Goal: Information Seeking & Learning: Learn about a topic

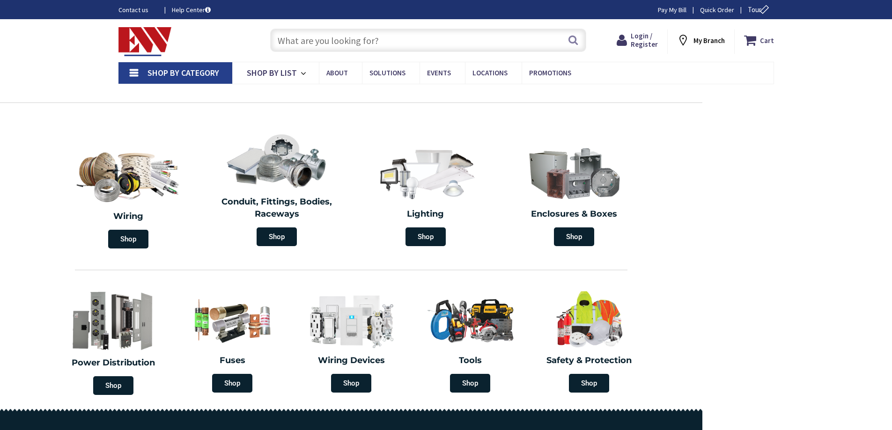
type input "[GEOGRAPHIC_DATA], [GEOGRAPHIC_DATA]"
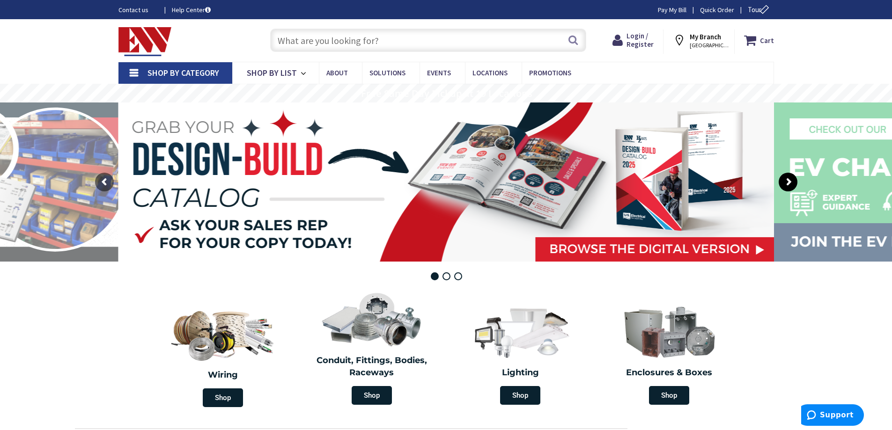
click at [791, 179] on rs-arrow at bounding box center [787, 182] width 19 height 19
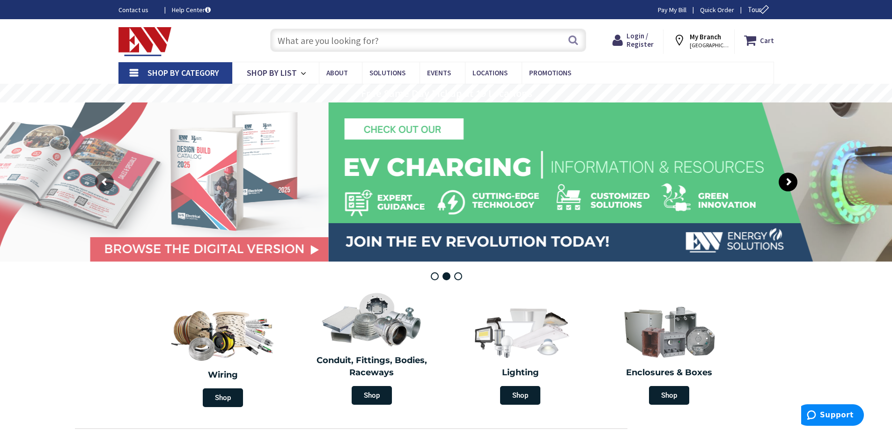
click at [791, 179] on rs-arrow at bounding box center [787, 182] width 19 height 19
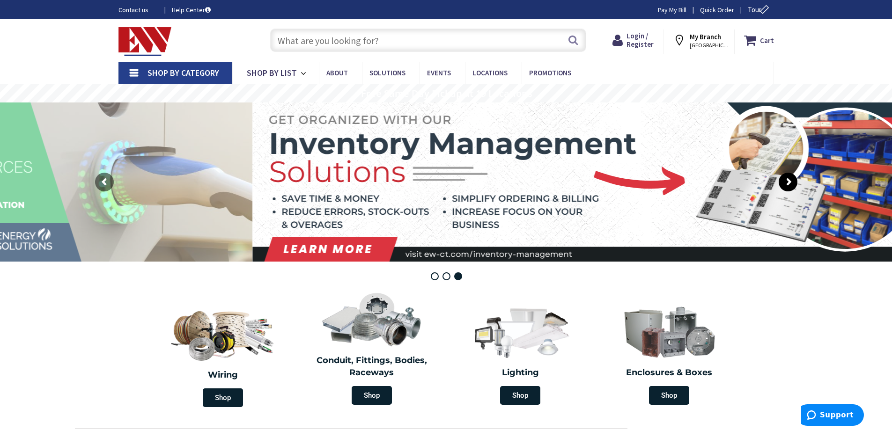
click at [791, 179] on rs-arrow at bounding box center [787, 182] width 19 height 19
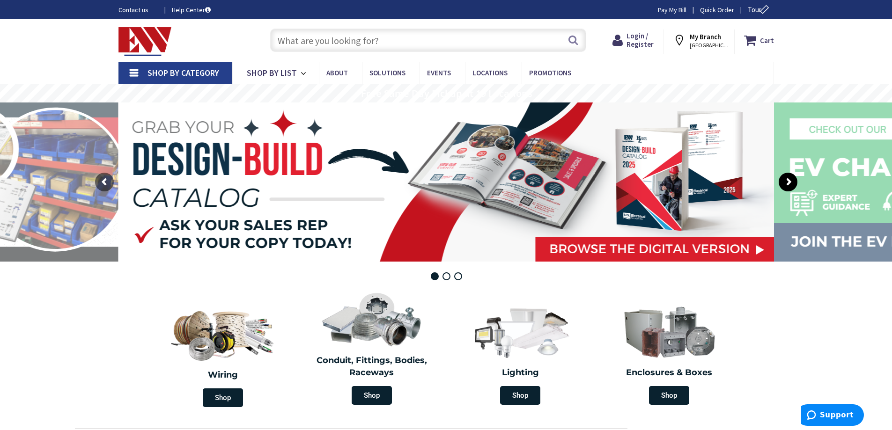
click at [791, 179] on rs-arrow at bounding box center [787, 182] width 19 height 19
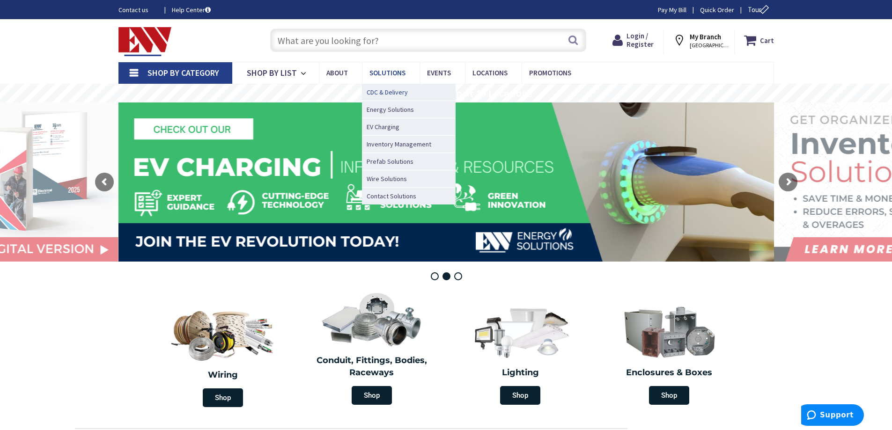
click at [401, 91] on span "CDC & Delivery" at bounding box center [386, 92] width 41 height 9
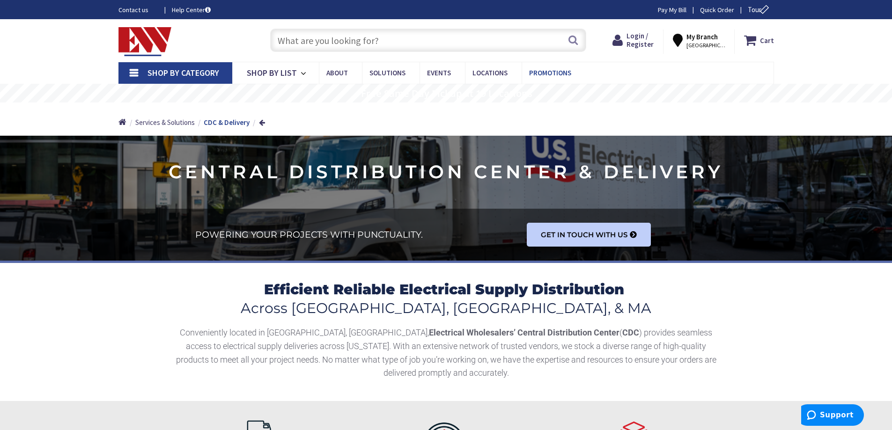
click at [541, 74] on span "Promotions" at bounding box center [550, 72] width 42 height 9
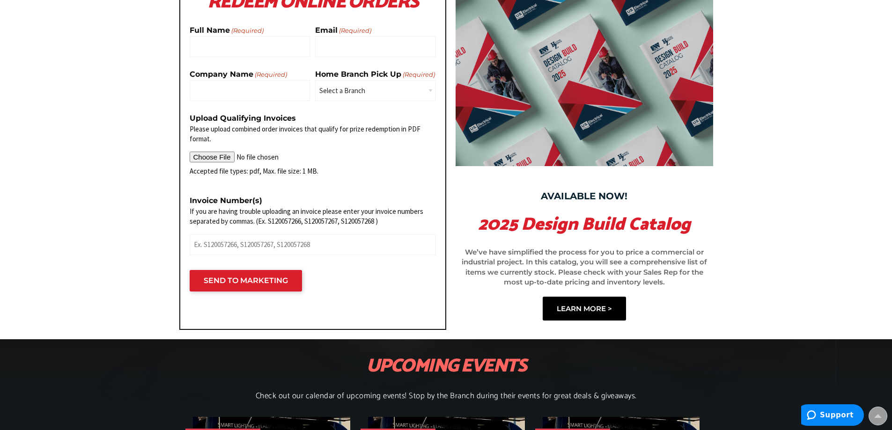
scroll to position [936, 0]
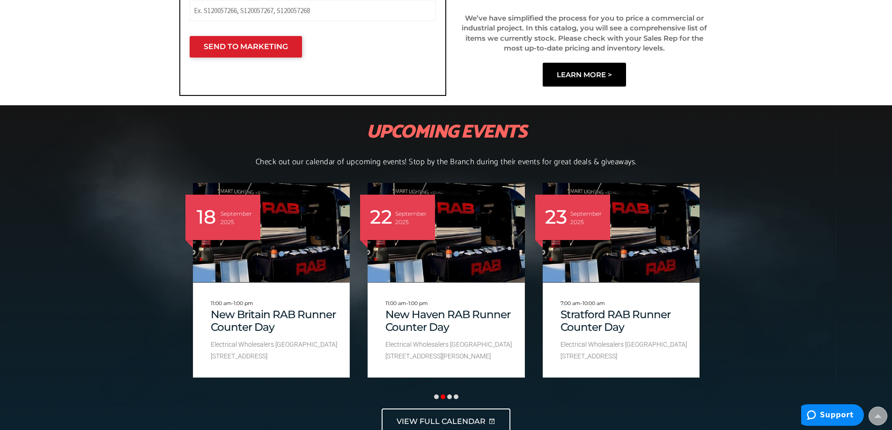
drag, startPoint x: 519, startPoint y: 162, endPoint x: 519, endPoint y: 154, distance: 8.4
click at [519, 154] on div "UPCOMING EVENTS Check out our calendar of upcoming events! Stop by the Branch d…" at bounding box center [446, 277] width 534 height 325
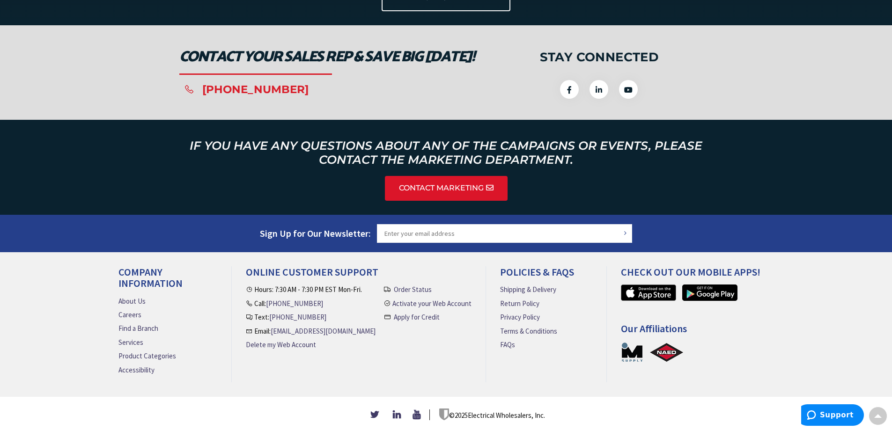
scroll to position [1130, 0]
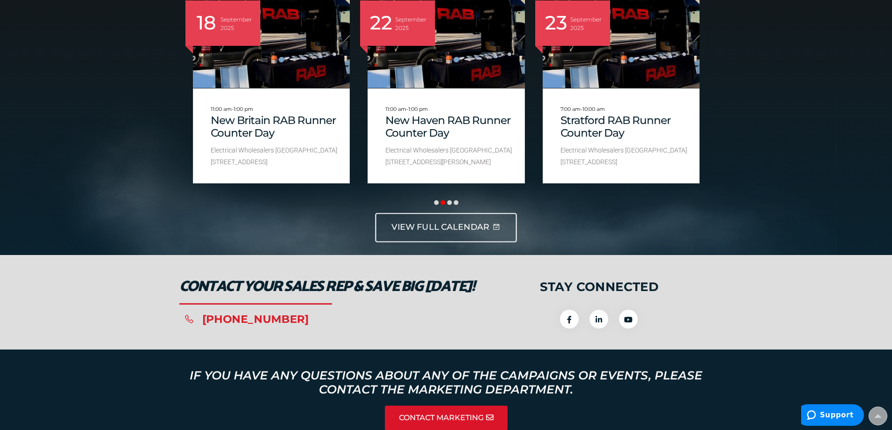
click at [470, 224] on span "VIEW FULL CALENDAR" at bounding box center [440, 228] width 98 height 12
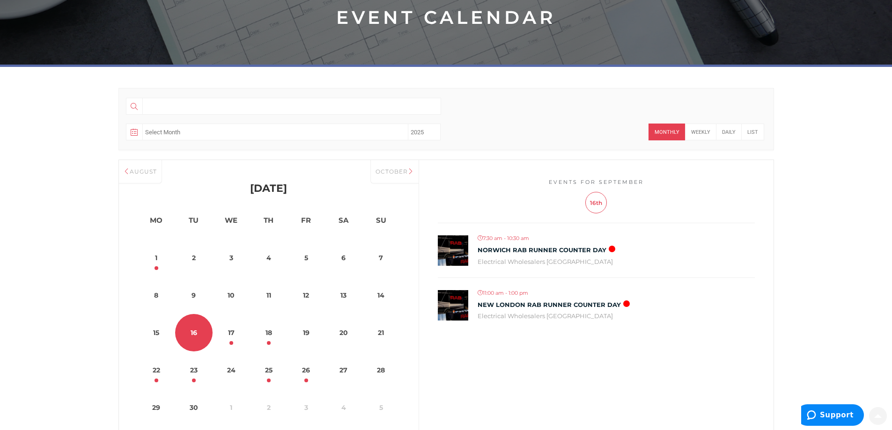
scroll to position [281, 0]
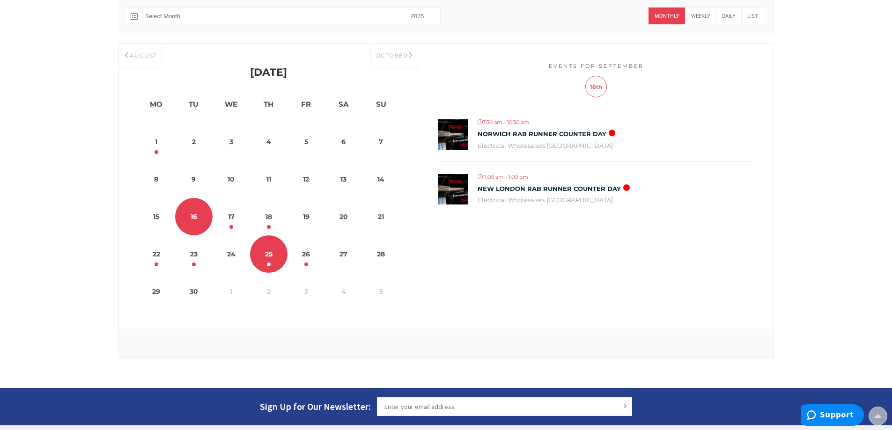
click at [265, 260] on link "25" at bounding box center [268, 253] width 37 height 37
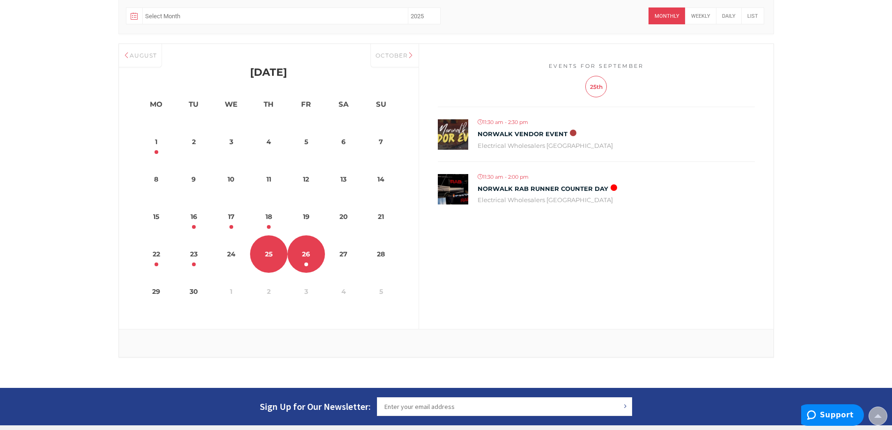
click at [291, 258] on link "26" at bounding box center [305, 253] width 37 height 37
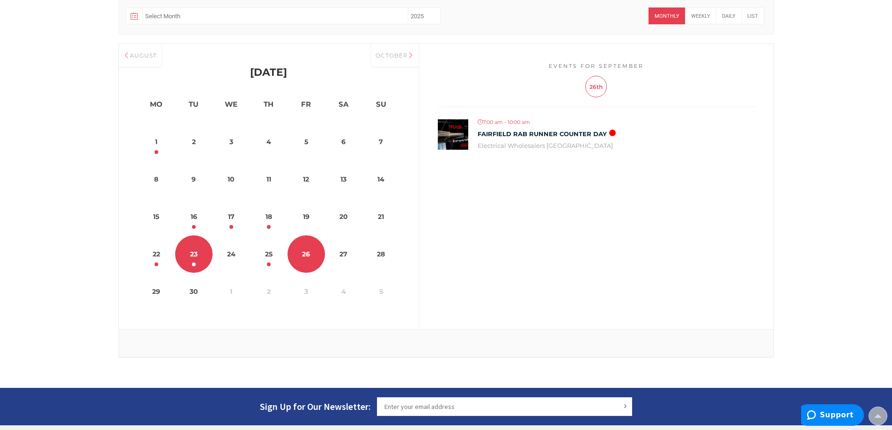
click at [184, 258] on link "23" at bounding box center [193, 253] width 37 height 37
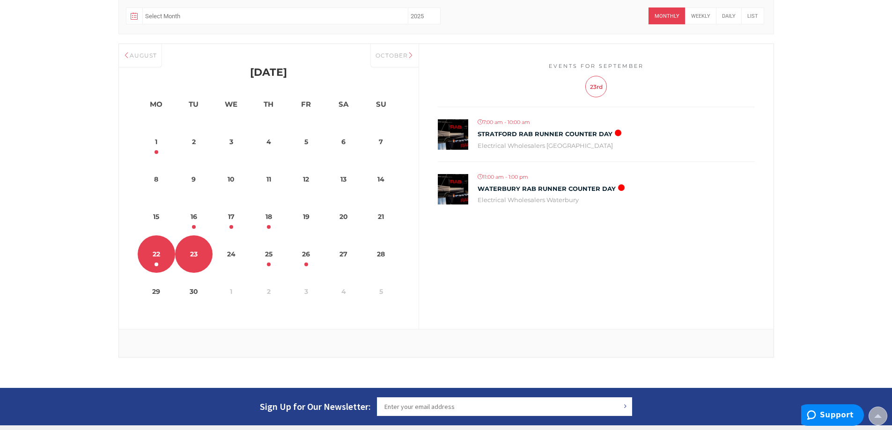
click at [161, 257] on link "22" at bounding box center [156, 253] width 37 height 37
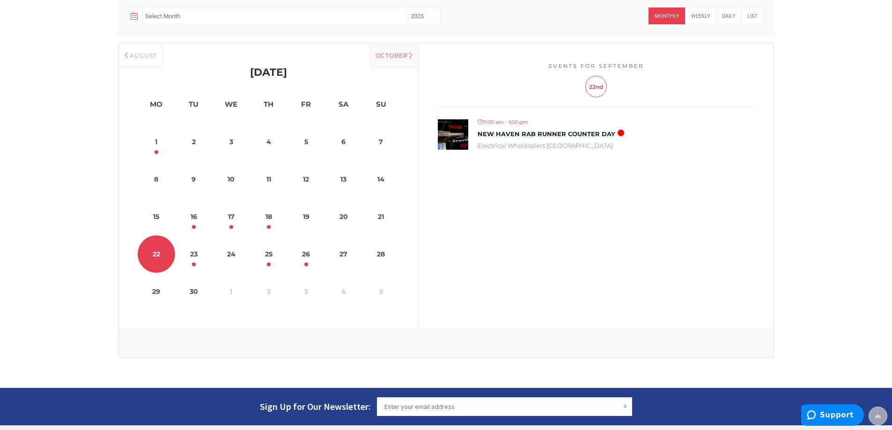
click at [387, 64] on div "October" at bounding box center [394, 55] width 48 height 23
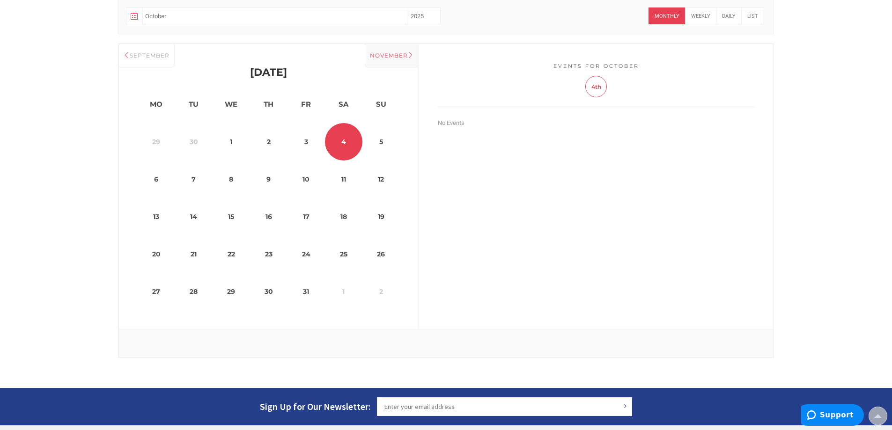
click at [382, 50] on div "November" at bounding box center [392, 55] width 54 height 23
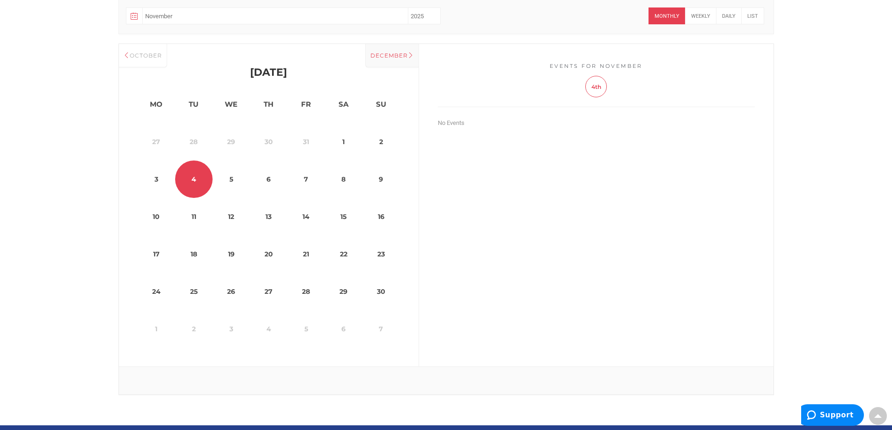
click at [382, 51] on div "December" at bounding box center [391, 55] width 53 height 23
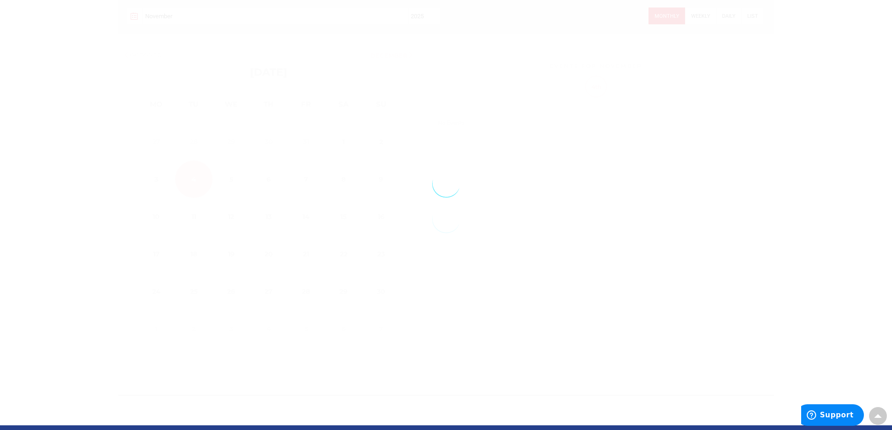
select select "12"
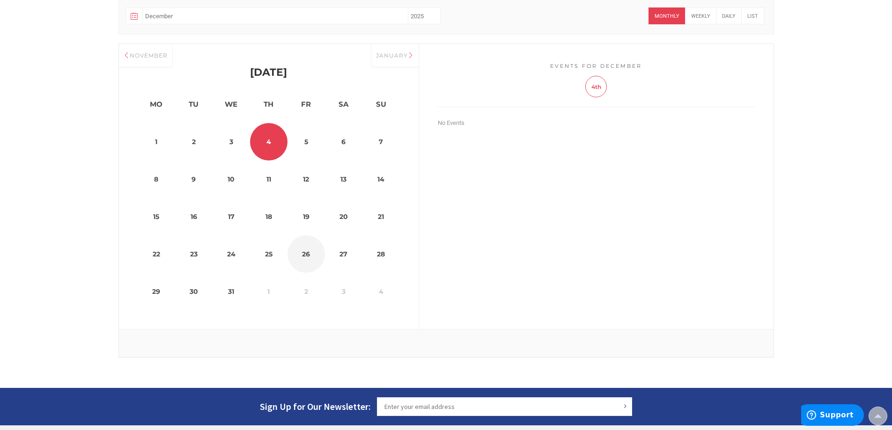
click at [301, 263] on dt "26" at bounding box center [305, 253] width 37 height 37
click at [301, 253] on dt "26" at bounding box center [305, 253] width 37 height 37
click at [300, 250] on dt "26" at bounding box center [305, 253] width 37 height 37
